Goal: Navigation & Orientation: Find specific page/section

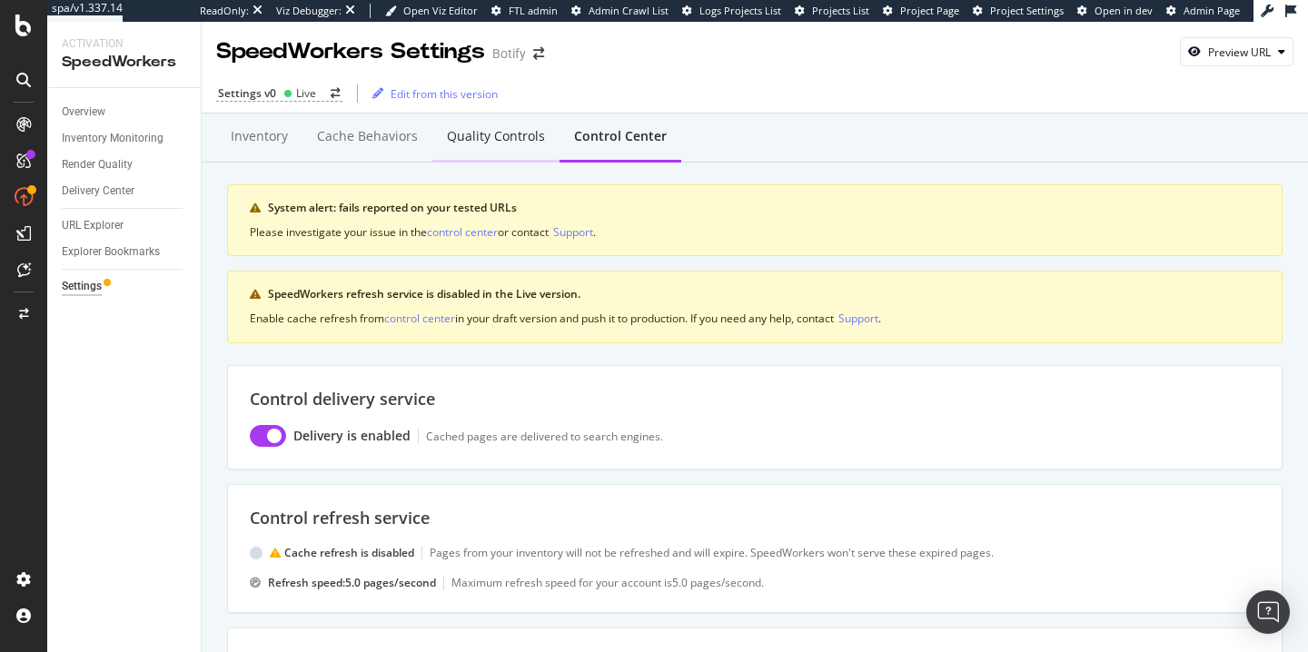
click at [463, 133] on div "Quality Controls" at bounding box center [496, 136] width 98 height 18
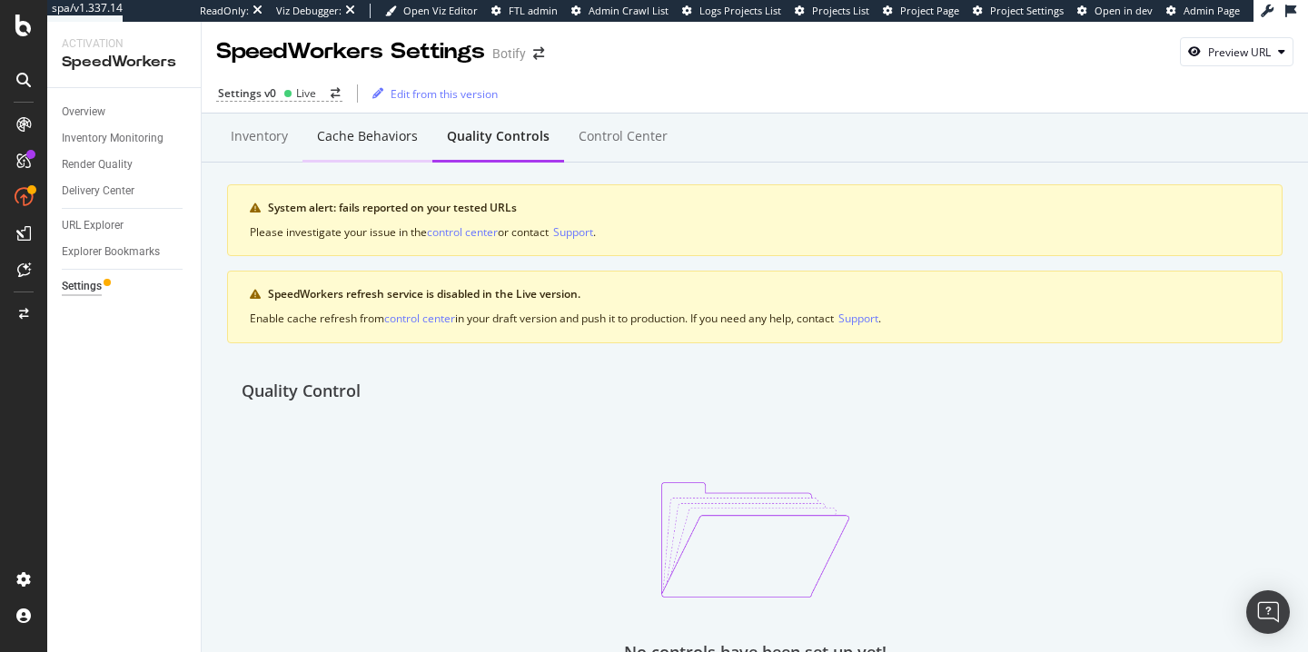
click at [347, 138] on div "Cache behaviors" at bounding box center [367, 136] width 101 height 18
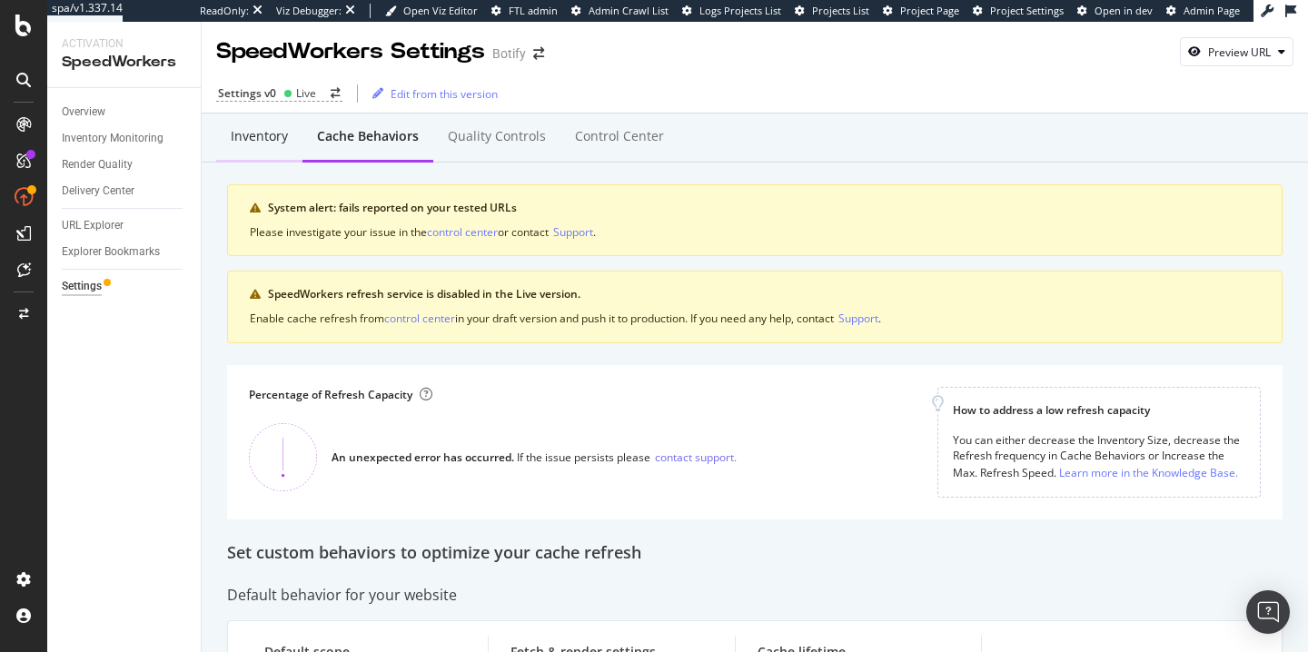
click at [273, 136] on div "Inventory" at bounding box center [259, 136] width 57 height 18
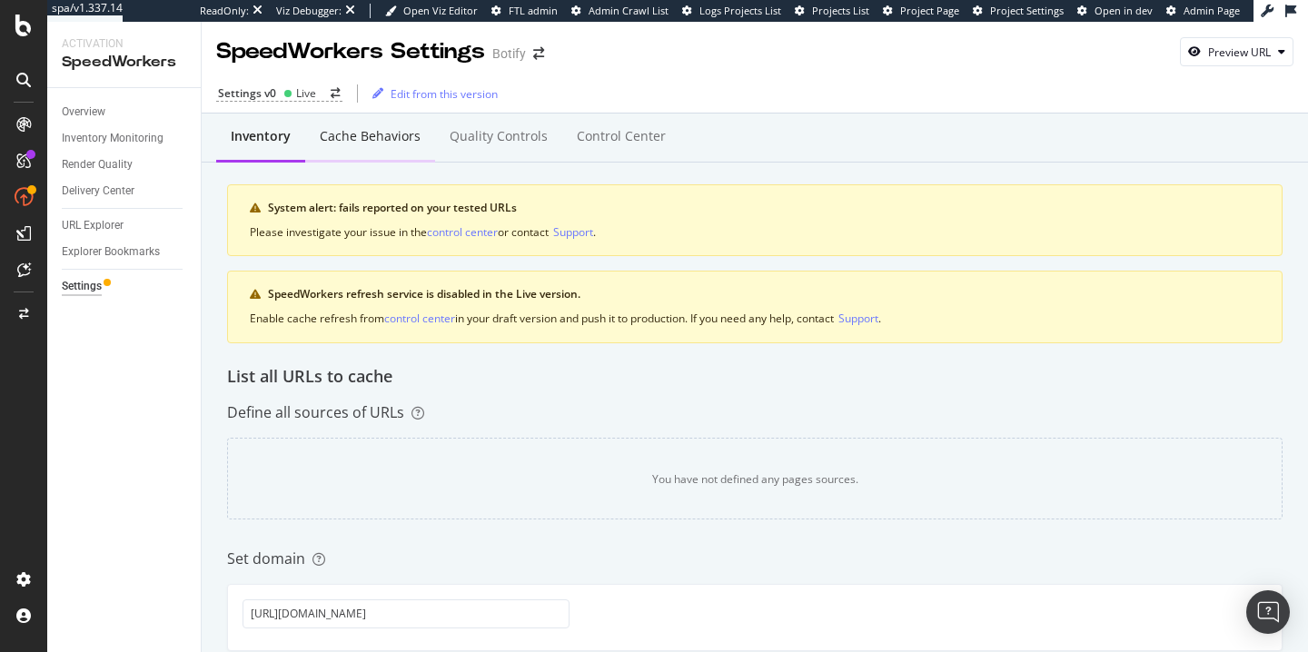
click at [392, 141] on div "Cache behaviors" at bounding box center [370, 136] width 101 height 18
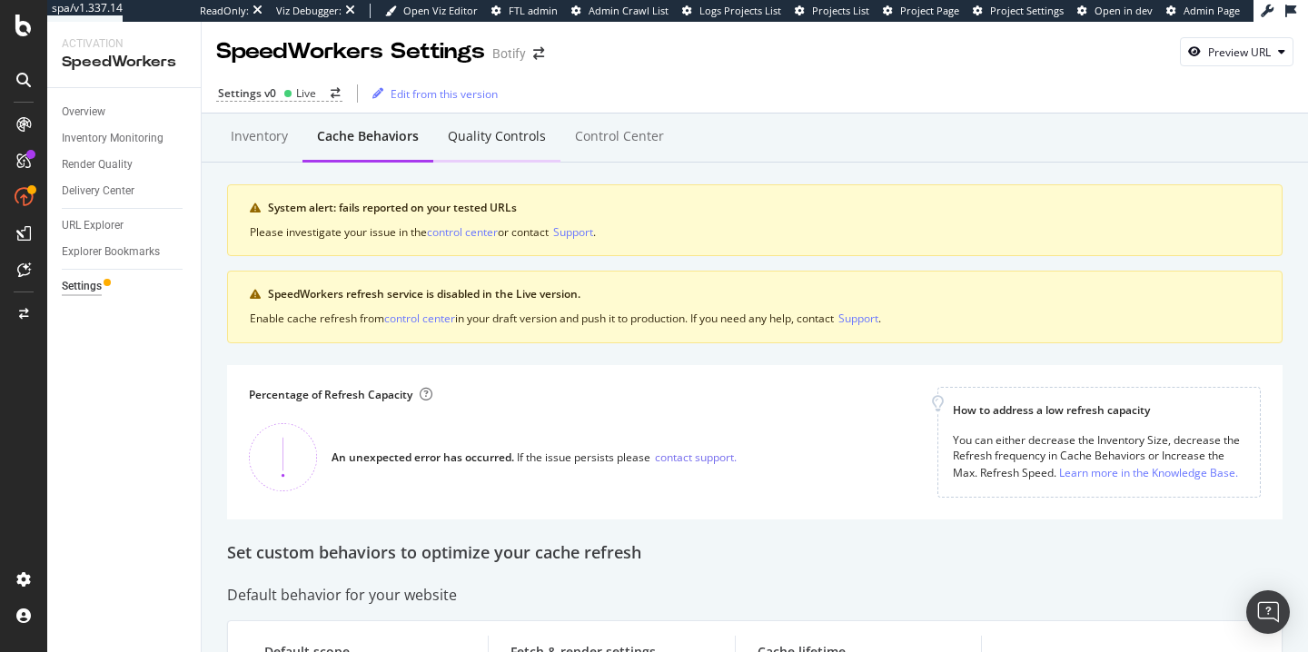
click at [523, 137] on div "Quality Controls" at bounding box center [497, 136] width 98 height 18
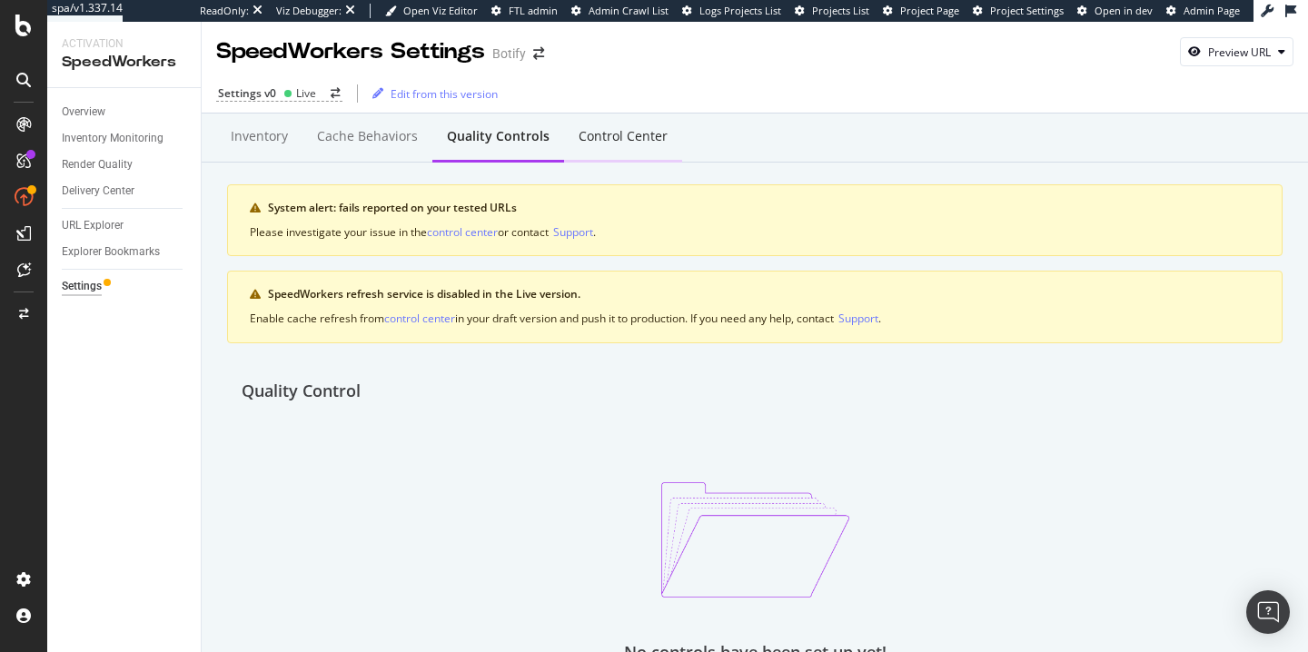
click at [597, 144] on div "Control Center" at bounding box center [623, 136] width 89 height 18
